Goal: Task Accomplishment & Management: Manage account settings

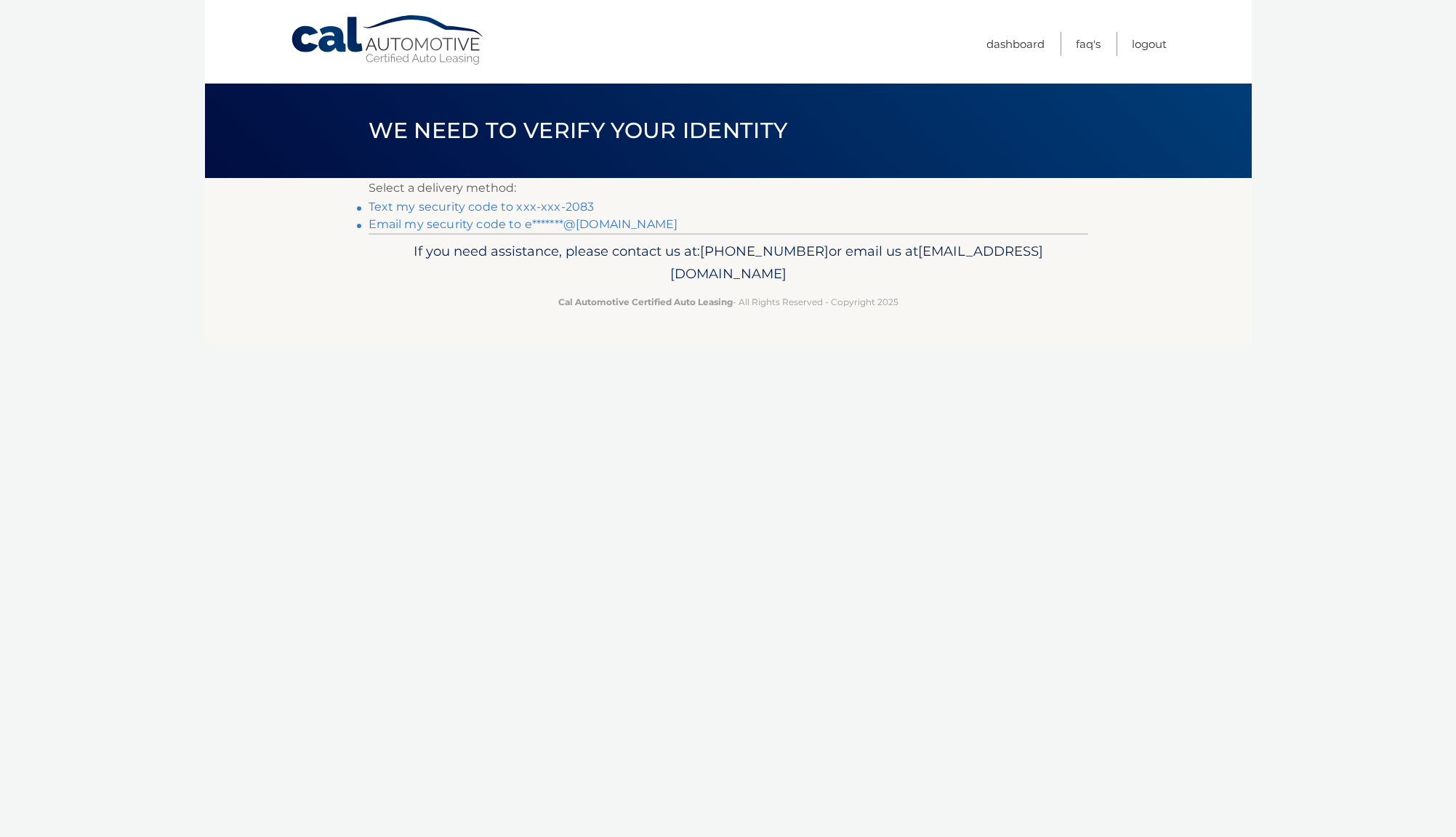
click at [538, 209] on link "Text my security code to xxx-xxx-2083" at bounding box center [482, 207] width 226 height 14
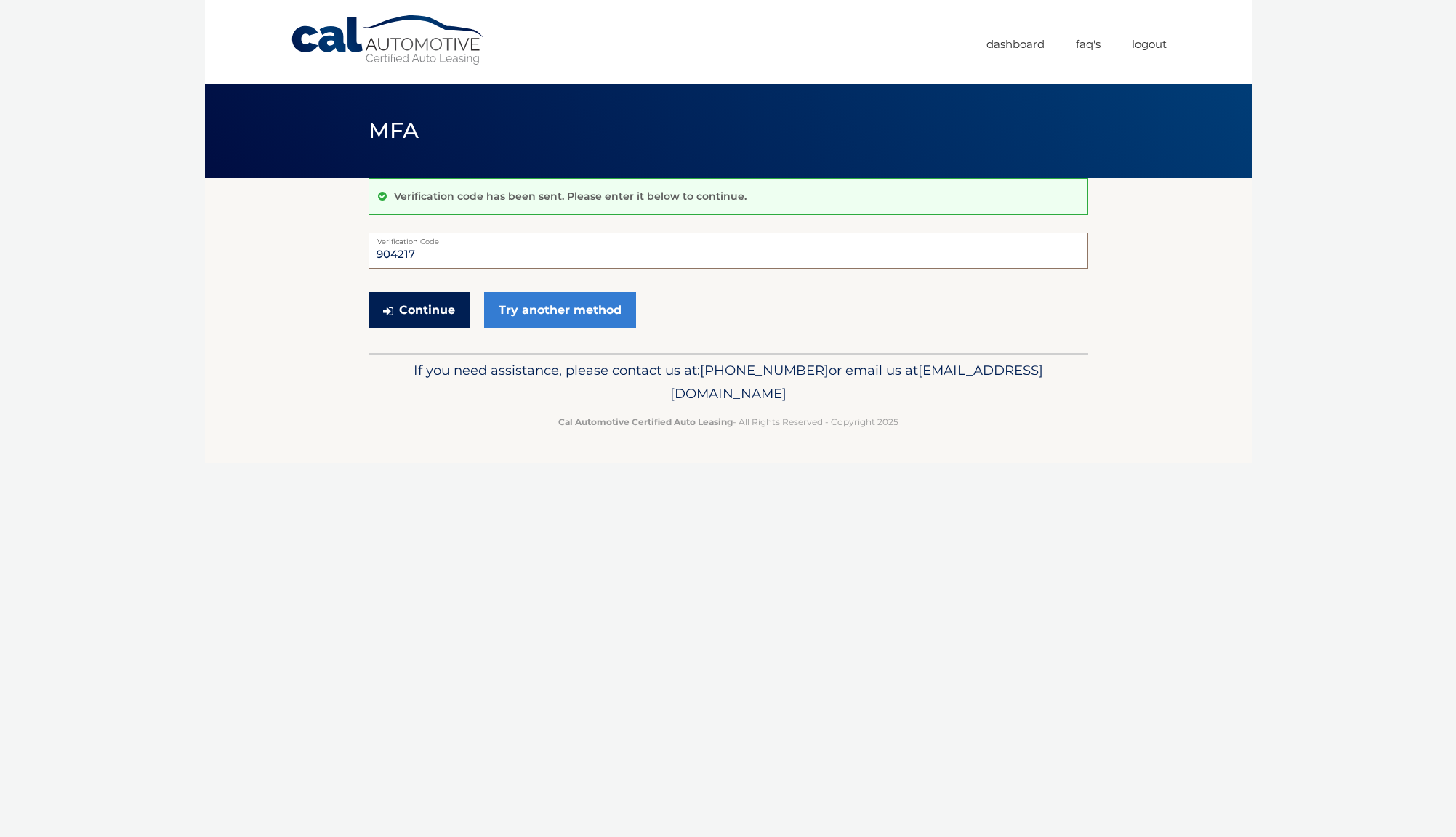
type input "904217"
click at [418, 310] on button "Continue" at bounding box center [419, 310] width 101 height 36
click at [437, 310] on button "Continue" at bounding box center [419, 310] width 101 height 36
click at [409, 257] on input "Verification Code" at bounding box center [728, 250] width 720 height 36
click at [294, 286] on section "Verification code has been sent. Please enter it below to continue. Verificatio…" at bounding box center [728, 265] width 1047 height 175
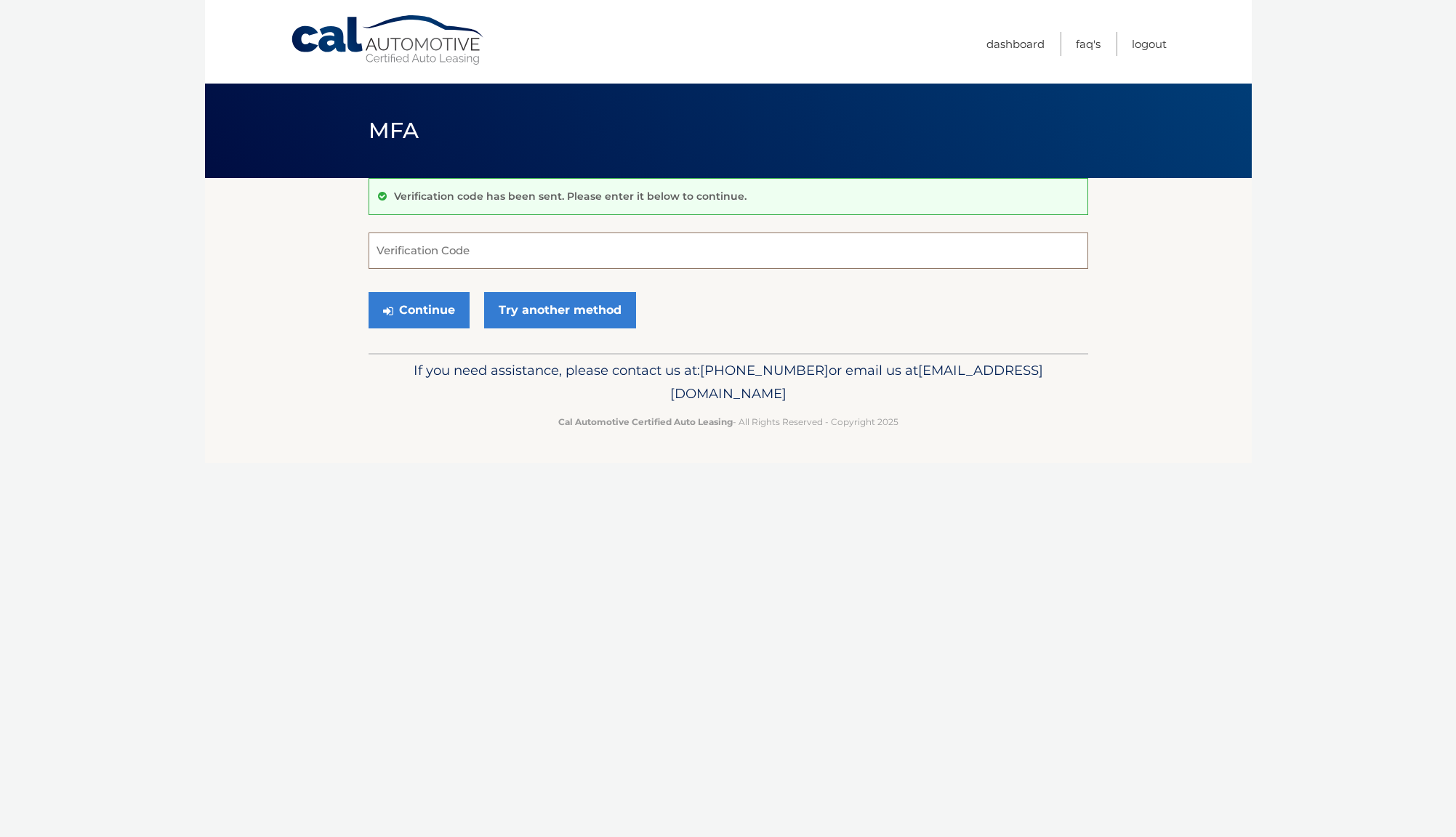
click at [421, 253] on input "Verification Code" at bounding box center [728, 250] width 720 height 36
type input "904217"
click at [418, 310] on button "Continue" at bounding box center [419, 310] width 101 height 36
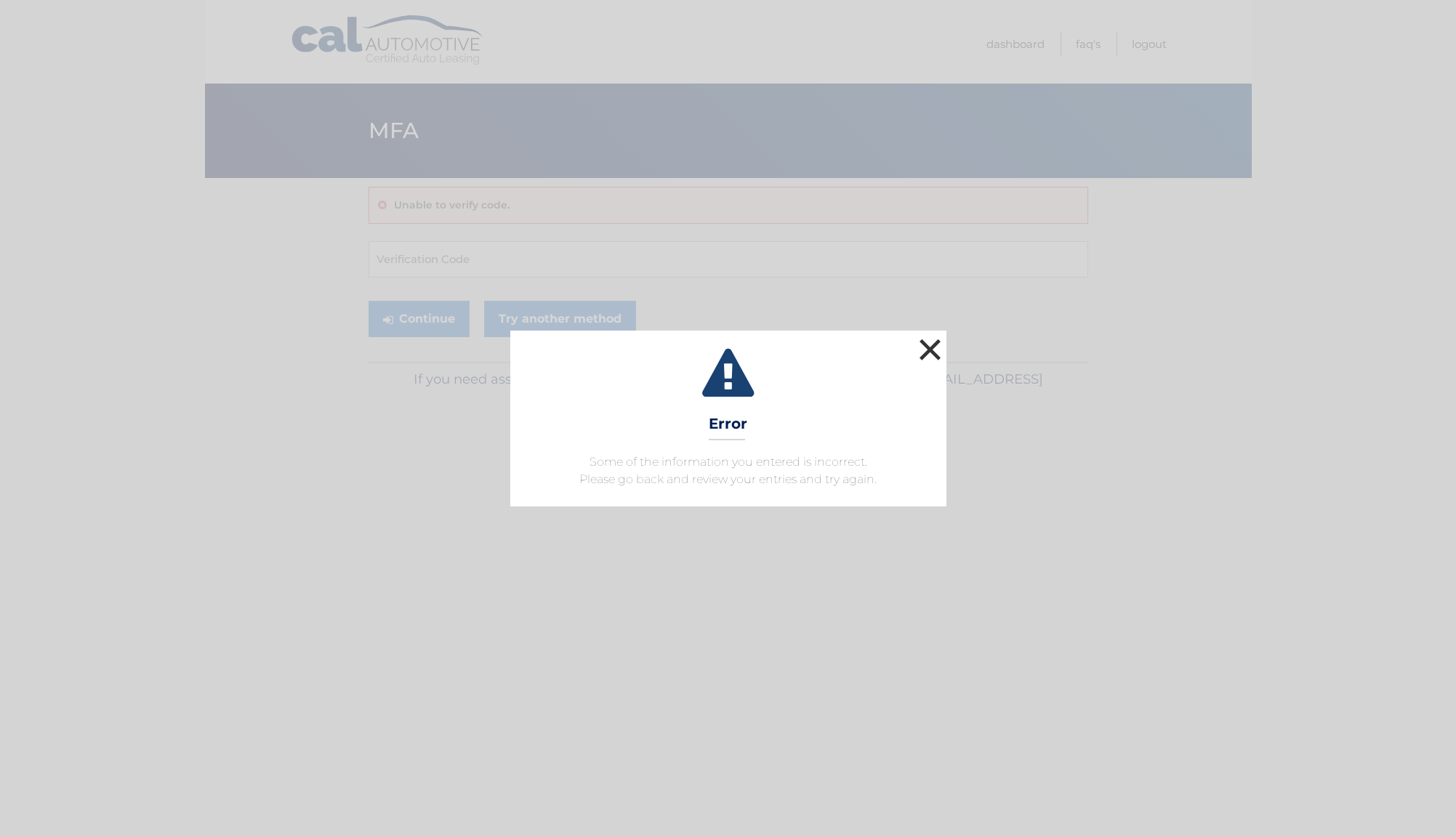
click at [934, 347] on button "×" at bounding box center [930, 349] width 29 height 29
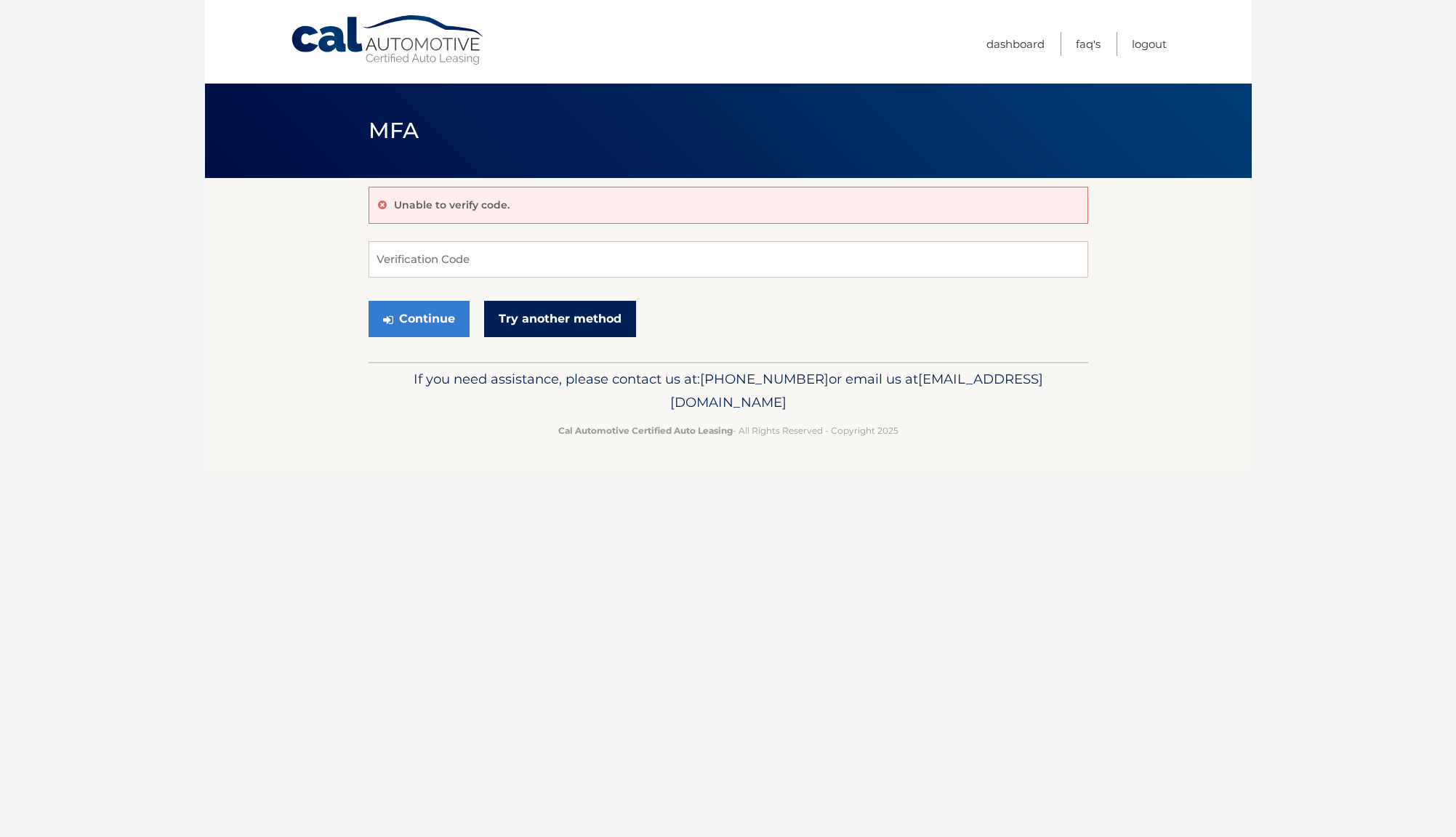
click at [517, 329] on link "Try another method" at bounding box center [560, 318] width 152 height 36
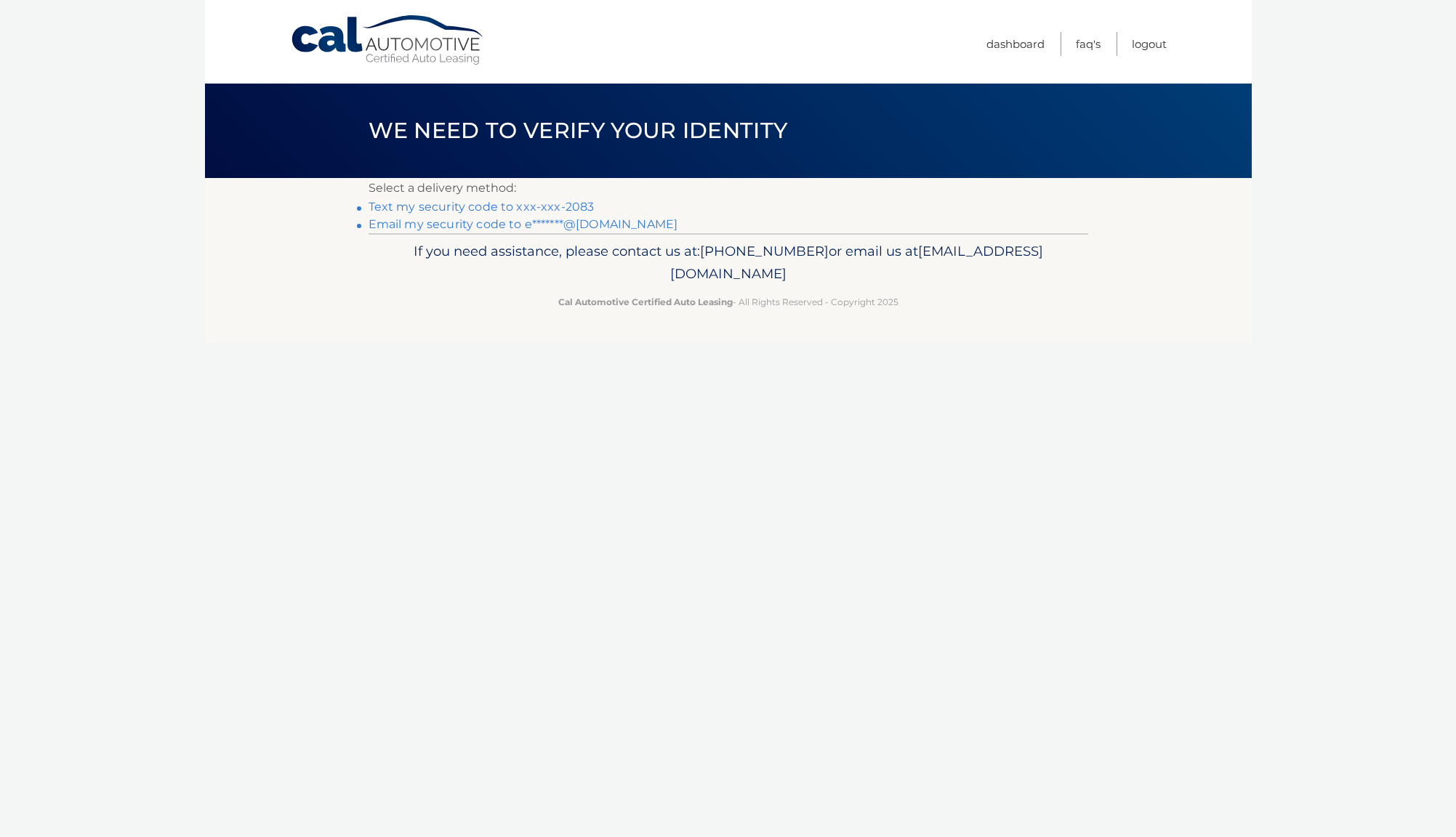
click at [492, 210] on link "Text my security code to xxx-xxx-2083" at bounding box center [482, 207] width 226 height 14
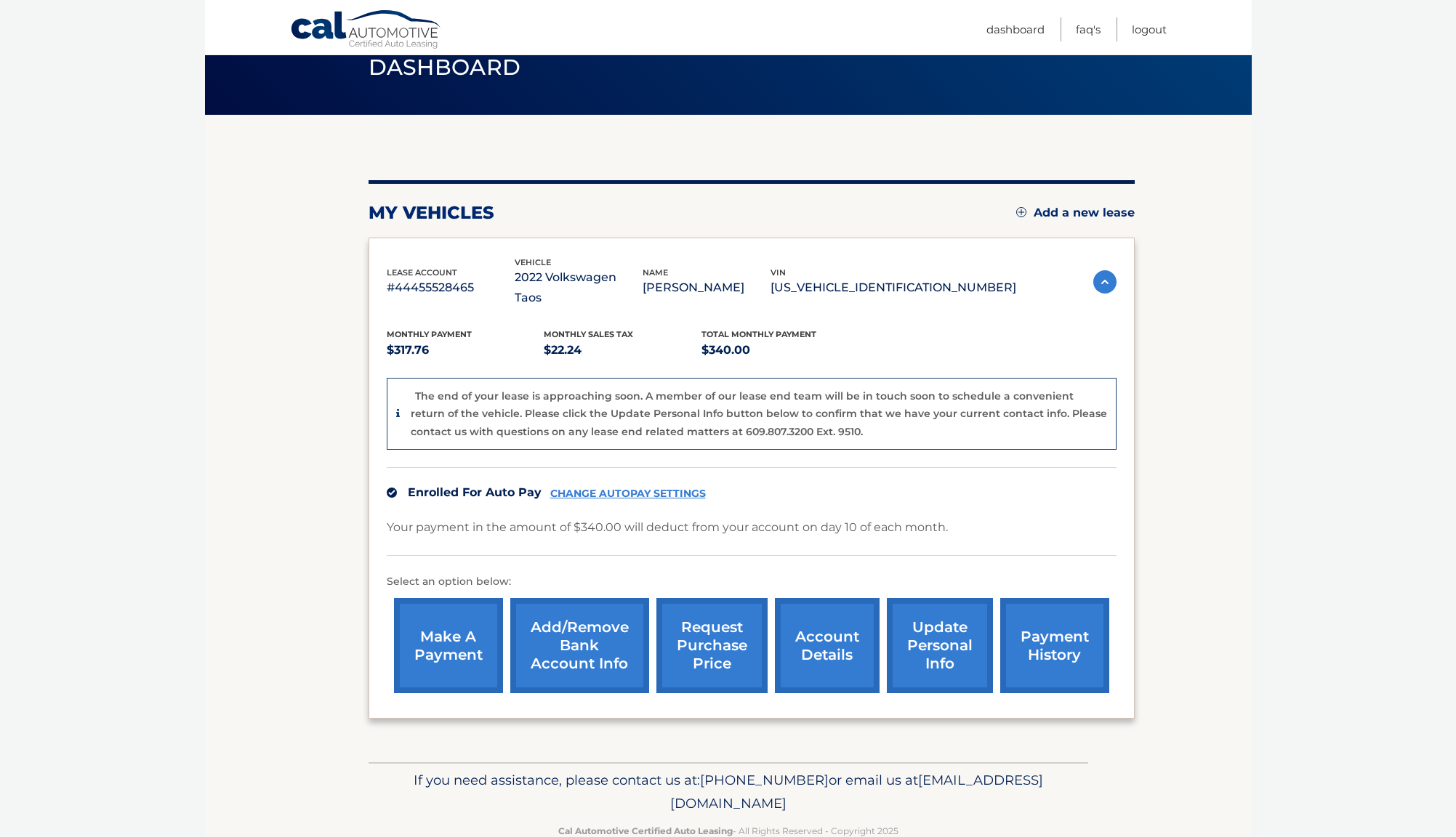
scroll to position [64, 1]
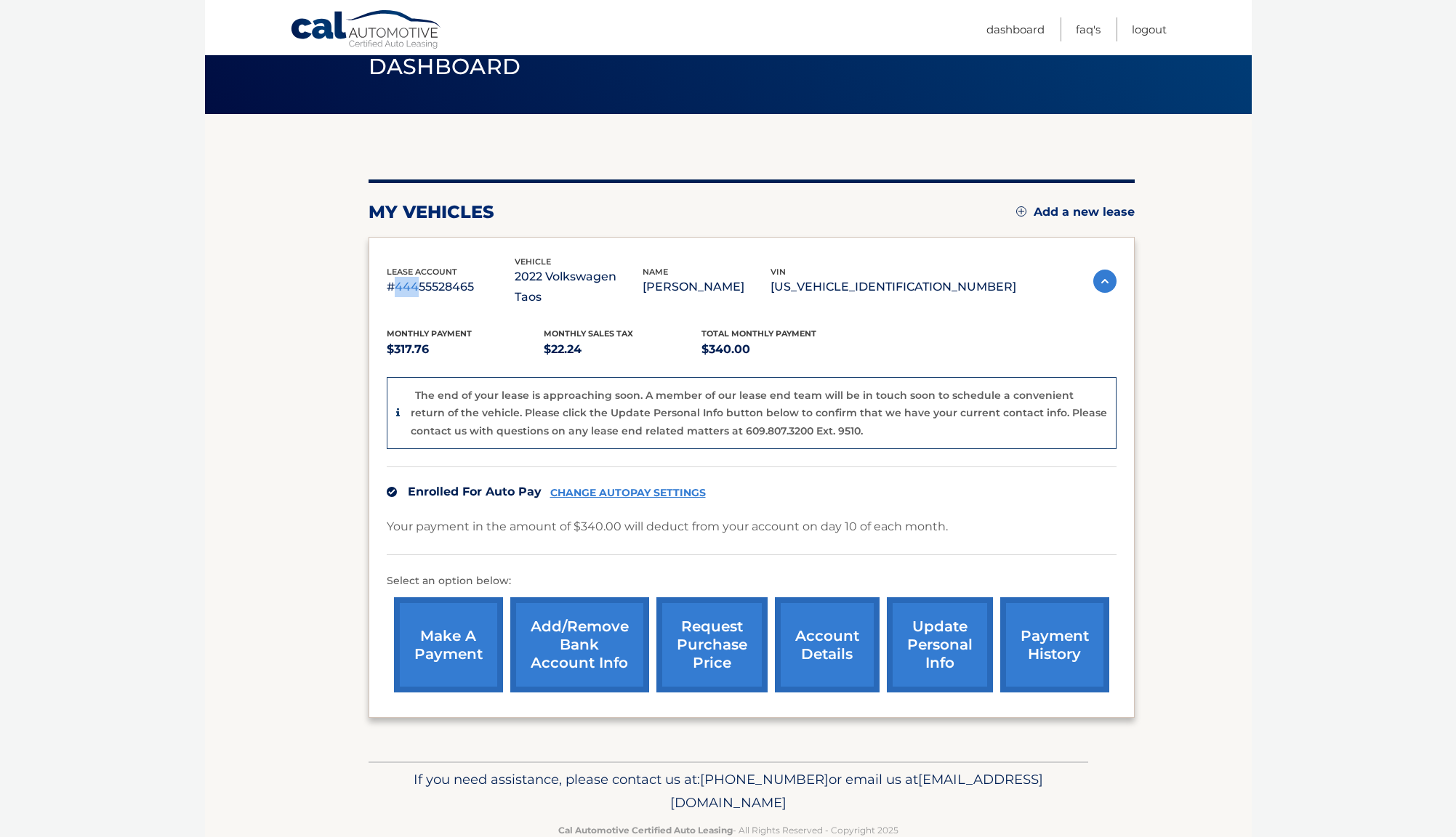
drag, startPoint x: 396, startPoint y: 277, endPoint x: 416, endPoint y: 277, distance: 20.0
click at [416, 277] on p "#44455528465" at bounding box center [451, 287] width 128 height 20
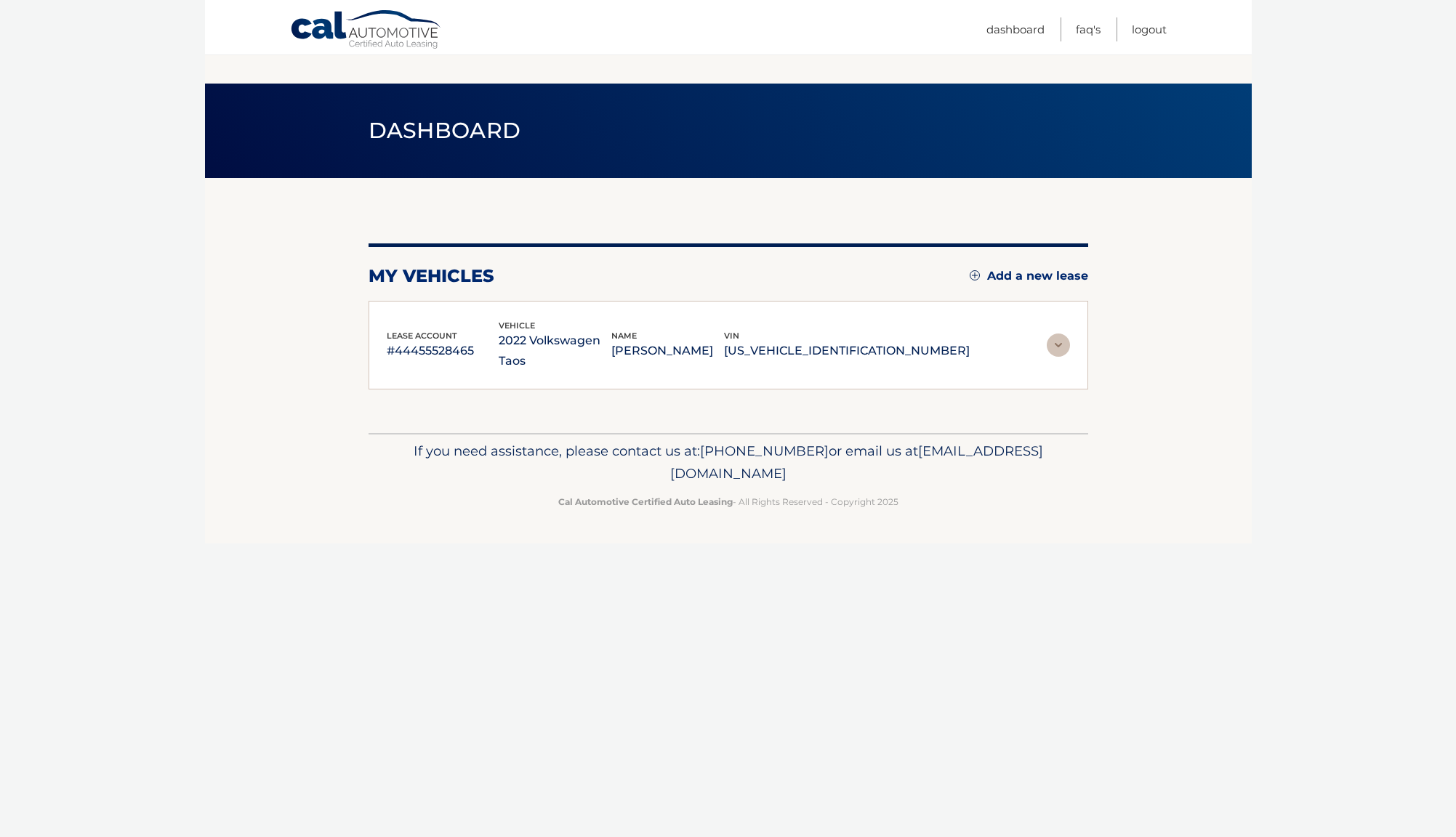
click at [419, 340] on p "#44455528465" at bounding box center [443, 351] width 113 height 20
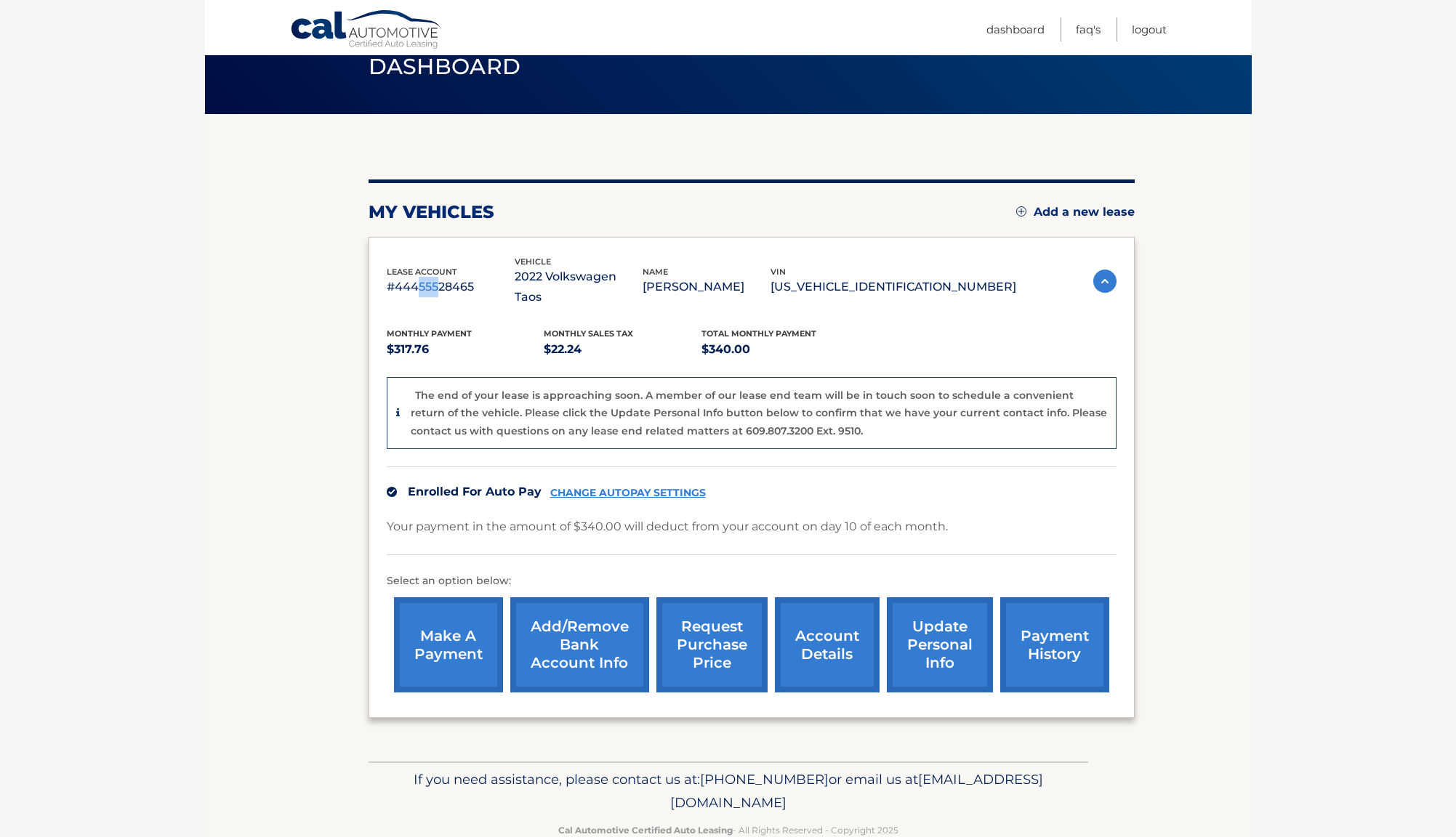
drag, startPoint x: 418, startPoint y: 276, endPoint x: 439, endPoint y: 278, distance: 21.1
click at [439, 278] on p "#44455528465" at bounding box center [451, 287] width 128 height 20
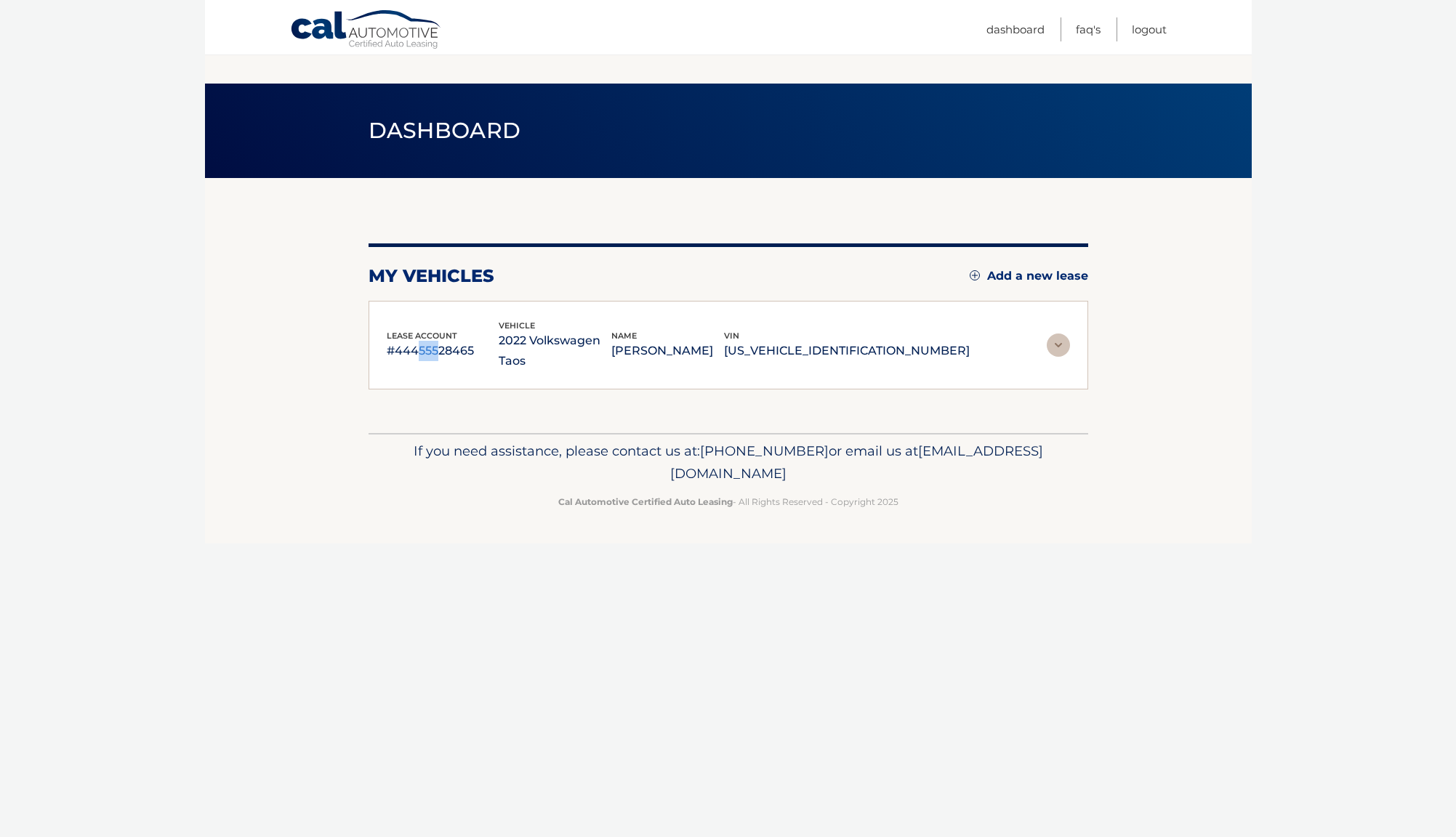
click at [499, 340] on p "#44455528465" at bounding box center [443, 351] width 113 height 20
